Goal: Task Accomplishment & Management: Manage account settings

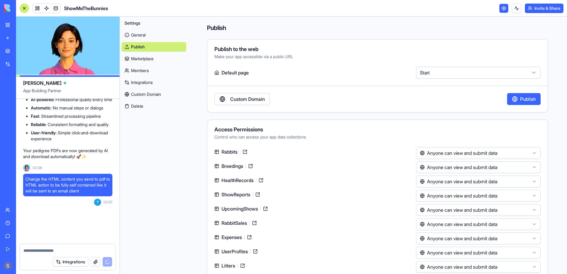
scroll to position [51873, 0]
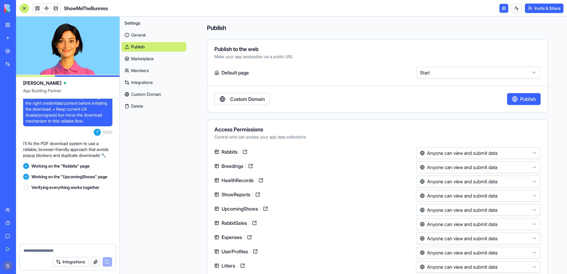
scroll to position [54432, 0]
